Goal: Information Seeking & Learning: Learn about a topic

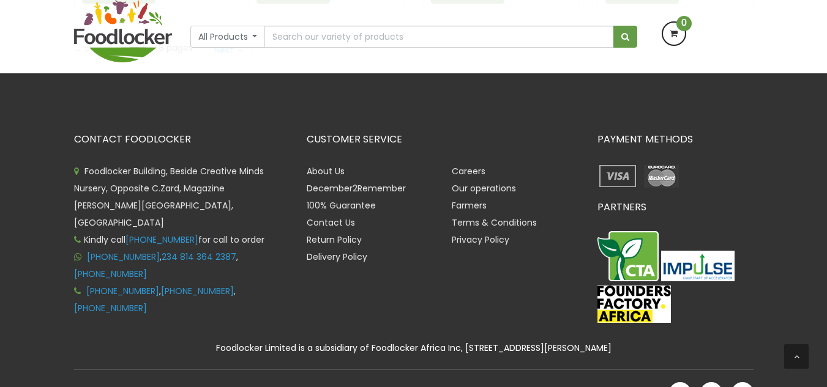
scroll to position [1963, 0]
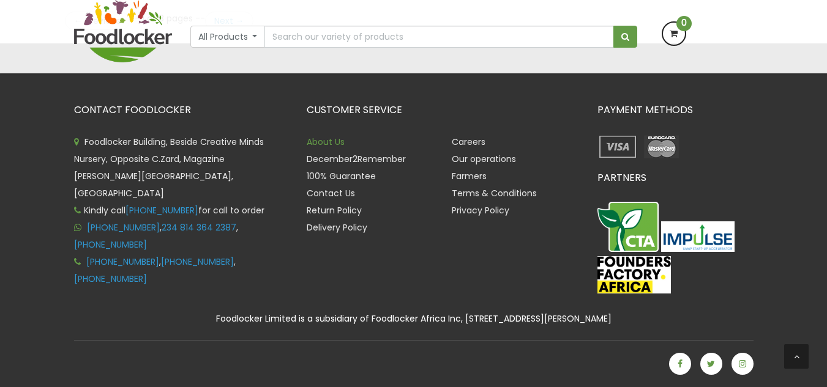
click at [334, 138] on link "About Us" at bounding box center [326, 142] width 38 height 12
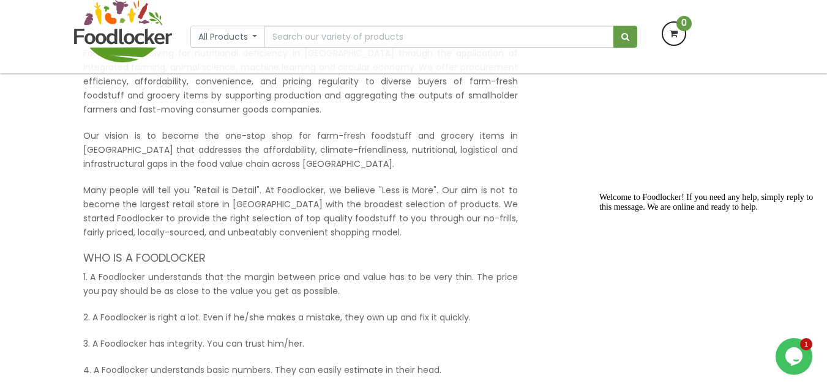
scroll to position [156, 0]
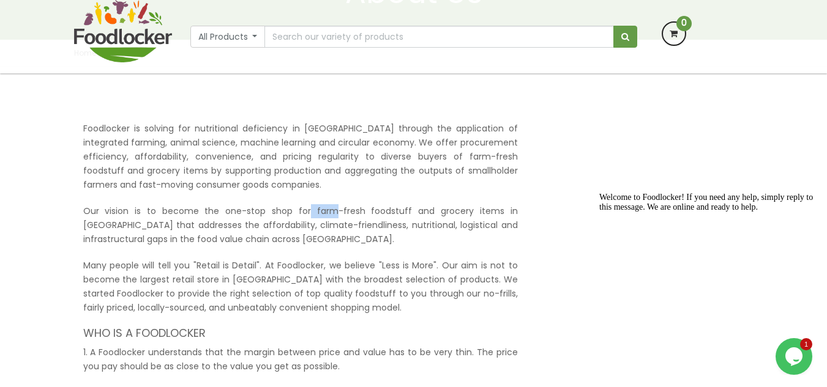
drag, startPoint x: 285, startPoint y: 214, endPoint x: 310, endPoint y: 215, distance: 24.5
click at [310, 215] on p "Our vision is to become the one-stop shop for farm-fresh foodstuff and grocery …" at bounding box center [300, 225] width 435 height 42
click at [312, 209] on p "Our vision is to become the one-stop shop for farm-fresh foodstuff and grocery …" at bounding box center [300, 225] width 435 height 42
drag, startPoint x: 288, startPoint y: 214, endPoint x: 393, endPoint y: 189, distance: 107.5
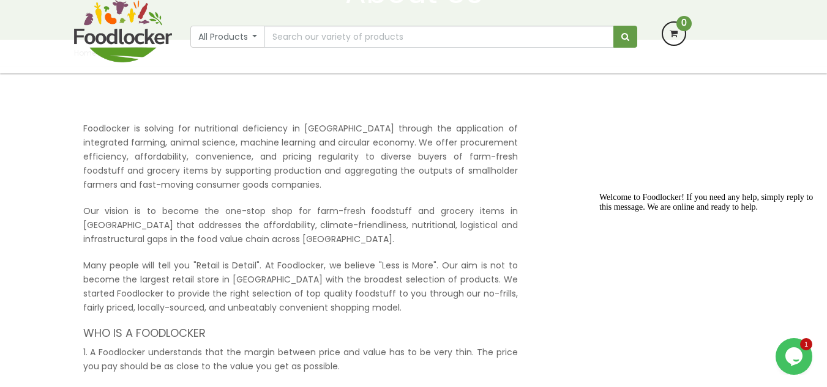
click at [389, 190] on p "Foodlocker is solving for nutritional deficiency in [GEOGRAPHIC_DATA] through t…" at bounding box center [300, 157] width 435 height 70
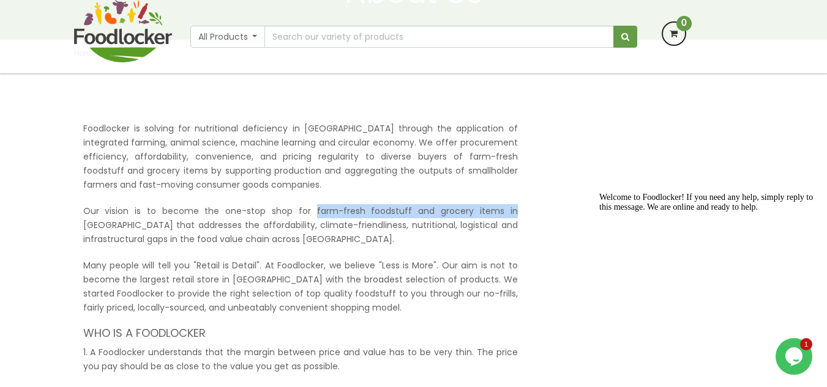
drag, startPoint x: 286, startPoint y: 205, endPoint x: 469, endPoint y: 200, distance: 182.5
click at [466, 206] on p "Our vision is to become the one-stop shop for farm-fresh foodstuff and grocery …" at bounding box center [300, 225] width 435 height 42
drag, startPoint x: 468, startPoint y: 210, endPoint x: 313, endPoint y: 217, distance: 154.4
click at [313, 217] on p "Our vision is to become the one-stop shop for farm-fresh foodstuff and grocery …" at bounding box center [300, 225] width 435 height 42
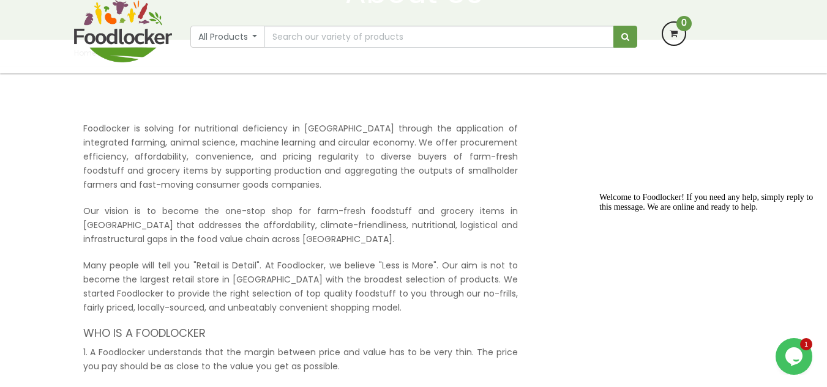
click at [293, 214] on p "Our vision is to become the one-stop shop for farm-fresh foodstuff and grocery …" at bounding box center [300, 225] width 435 height 42
drag, startPoint x: 313, startPoint y: 209, endPoint x: 288, endPoint y: 212, distance: 25.2
click at [288, 212] on p "Our vision is to become the one-stop shop for farm-fresh foodstuff and grocery …" at bounding box center [300, 225] width 435 height 42
click at [284, 187] on p "Foodlocker is solving for nutritional deficiency in [GEOGRAPHIC_DATA] through t…" at bounding box center [300, 157] width 435 height 70
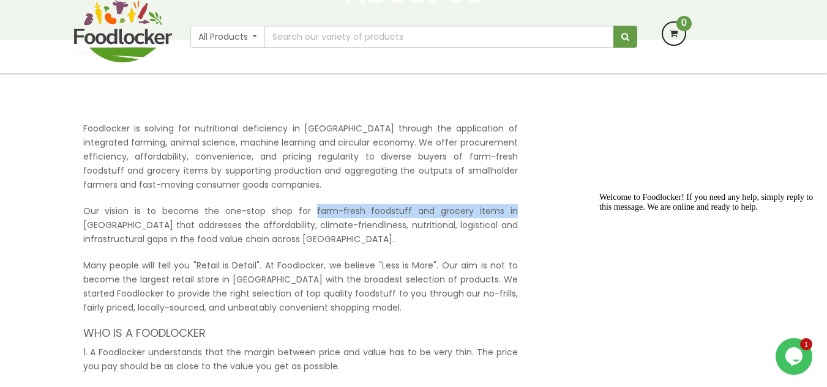
drag, startPoint x: 288, startPoint y: 205, endPoint x: 469, endPoint y: 215, distance: 181.4
click at [469, 215] on p "Our vision is to become the one-stop shop for farm-fresh foodstuff and grocery …" at bounding box center [300, 225] width 435 height 42
click at [469, 219] on p "Our vision is to become the one-stop shop for farm-fresh foodstuff and grocery …" at bounding box center [300, 225] width 435 height 42
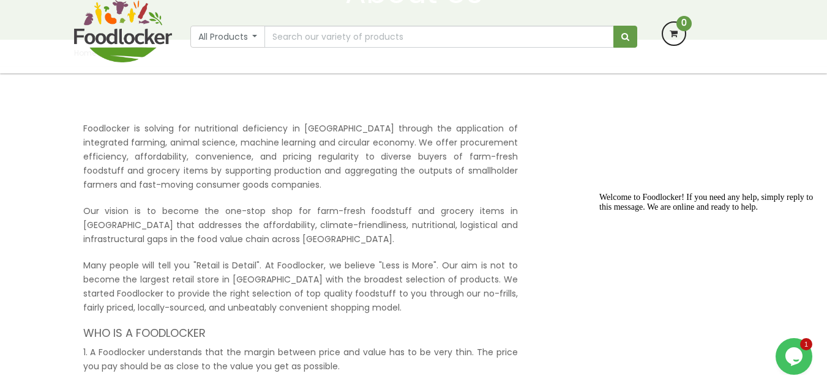
click at [469, 221] on p "Our vision is to become the one-stop shop for farm-fresh foodstuff and grocery …" at bounding box center [300, 225] width 435 height 42
drag, startPoint x: 289, startPoint y: 215, endPoint x: 406, endPoint y: 190, distance: 120.1
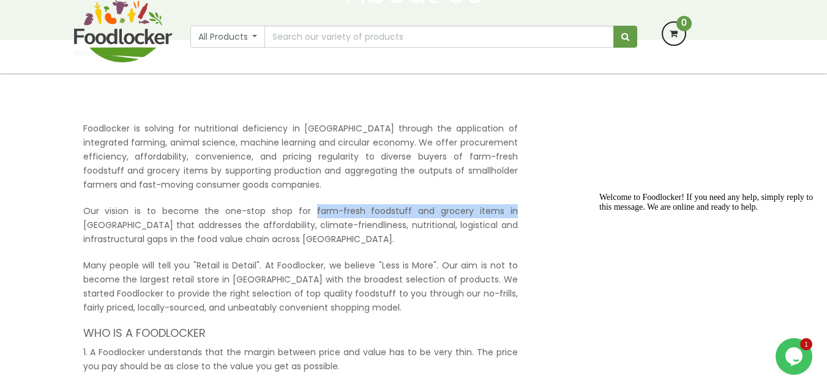
drag, startPoint x: 288, startPoint y: 209, endPoint x: 468, endPoint y: 215, distance: 179.4
click at [468, 215] on p "Our vision is to become the one-stop shop for farm-fresh foodstuff and grocery …" at bounding box center [300, 225] width 435 height 42
copy p "farm-fresh foodstuff and grocery items in"
